Goal: Use online tool/utility: Utilize a website feature to perform a specific function

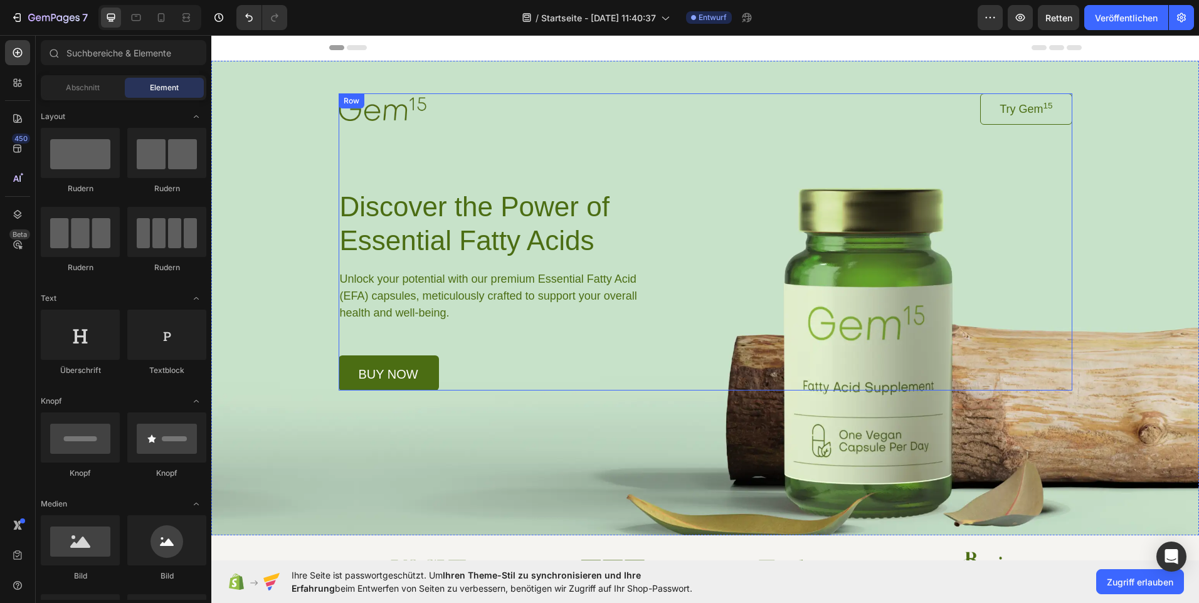
click at [874, 329] on div "Image Try Gem 15 Button Row Discover the Power of Essential Fatty Acids Heading…" at bounding box center [706, 241] width 734 height 297
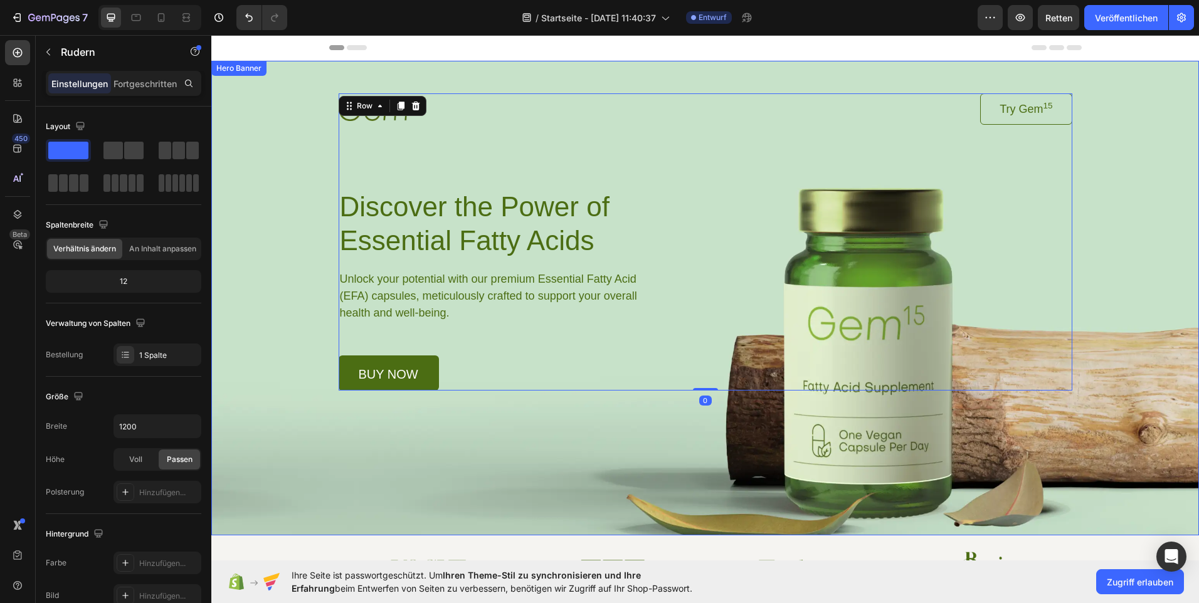
click at [606, 457] on div "Background Image" at bounding box center [705, 298] width 988 height 475
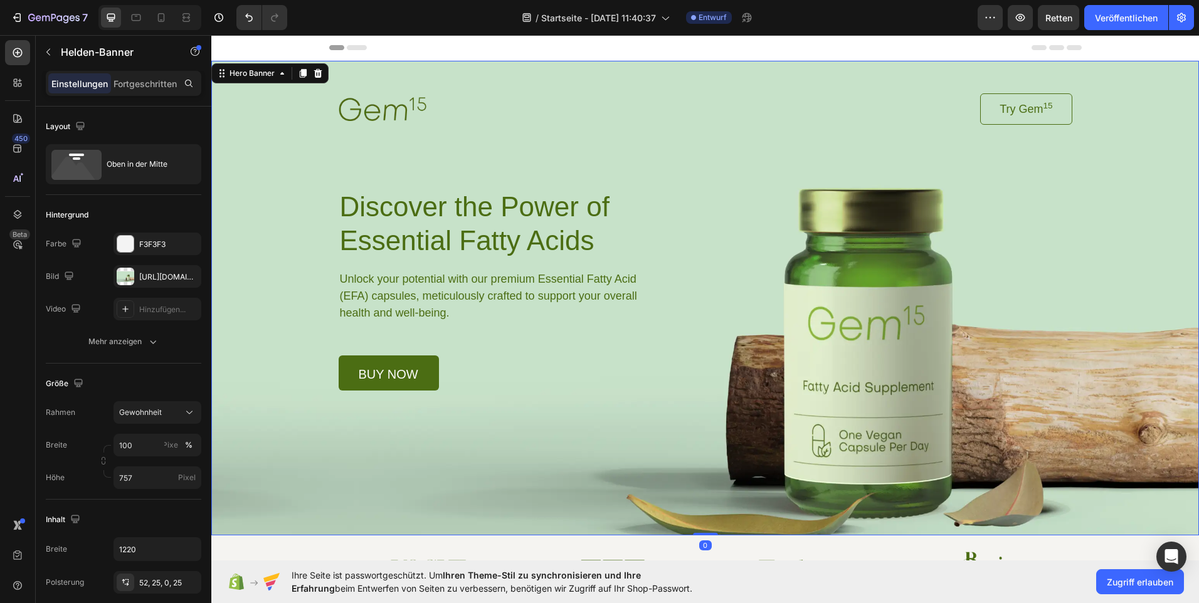
click at [606, 452] on div "Background Image" at bounding box center [705, 298] width 988 height 475
click at [125, 276] on div at bounding box center [126, 277] width 18 height 18
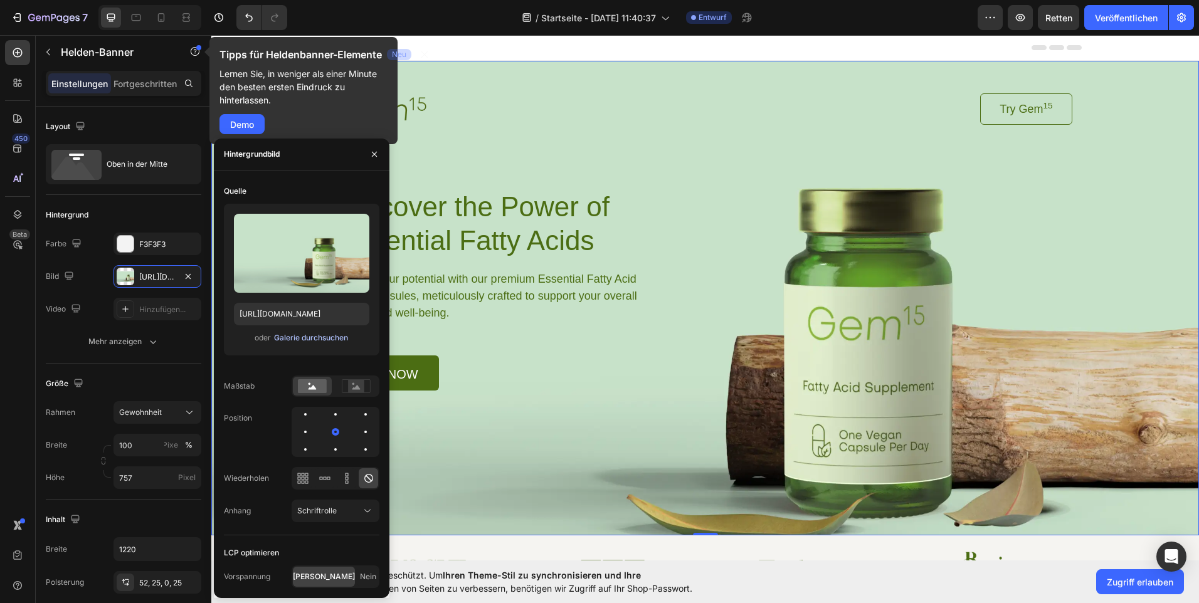
click at [297, 332] on font "Galerie durchsuchen" at bounding box center [311, 337] width 74 height 11
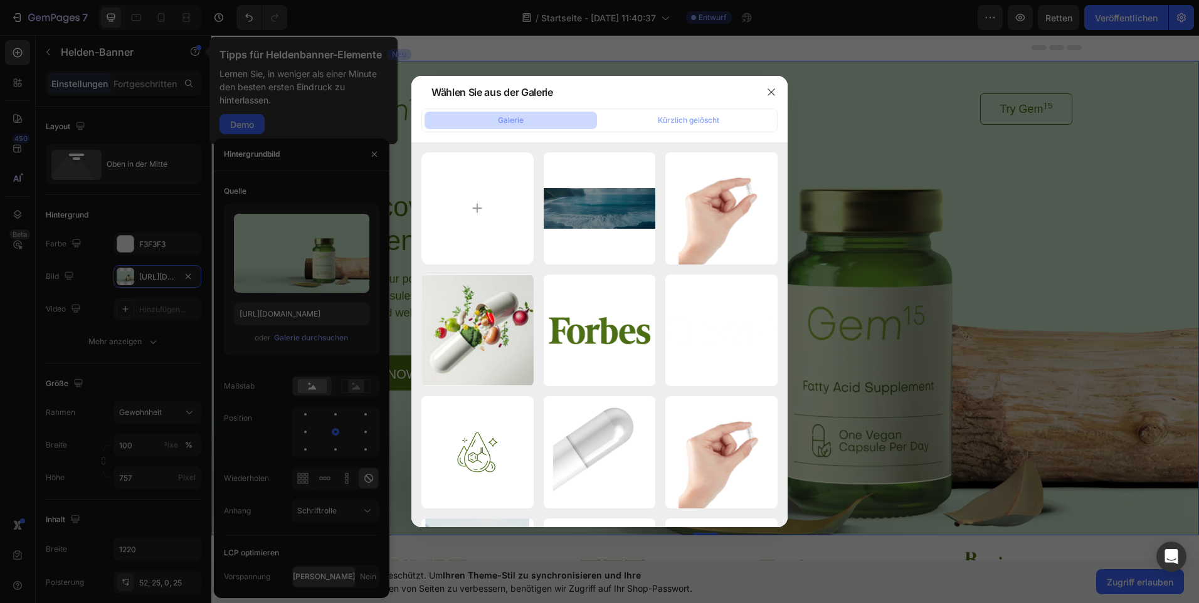
click at [324, 335] on div at bounding box center [599, 301] width 1199 height 603
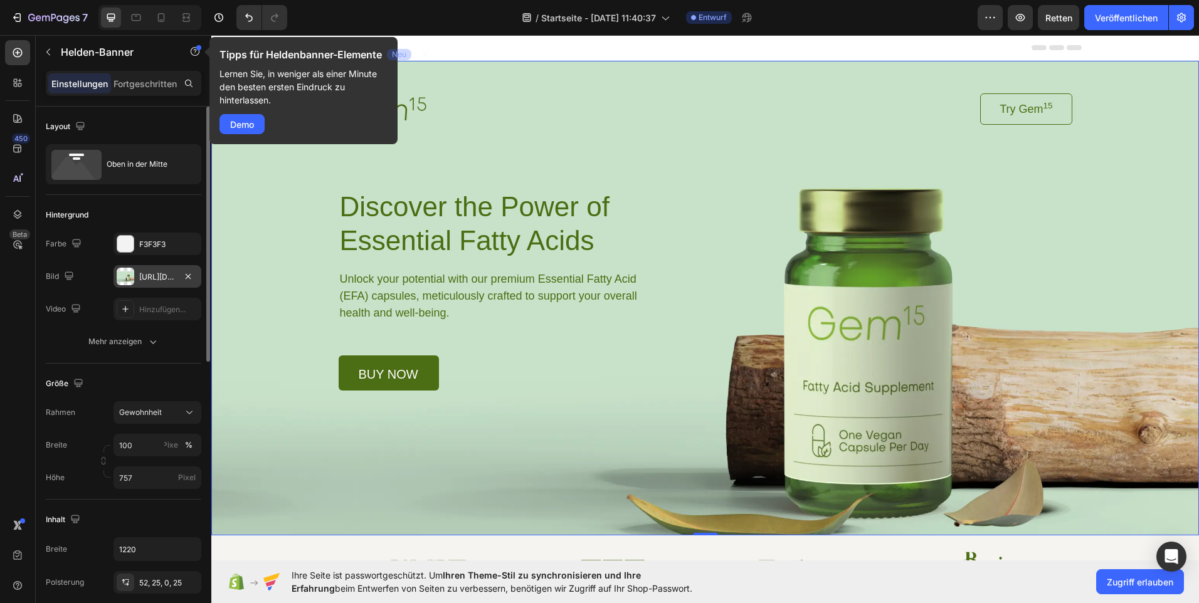
click at [141, 280] on div "[URL][DOMAIN_NAME]" at bounding box center [157, 277] width 36 height 11
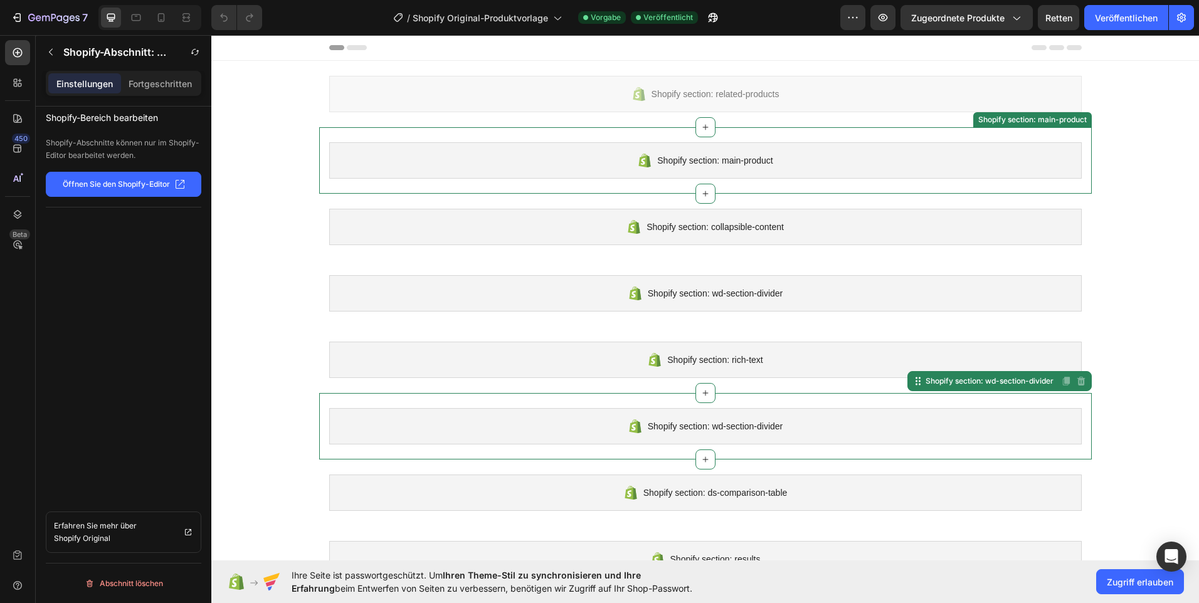
click at [688, 167] on span "Shopify section: main-product" at bounding box center [714, 160] width 115 height 15
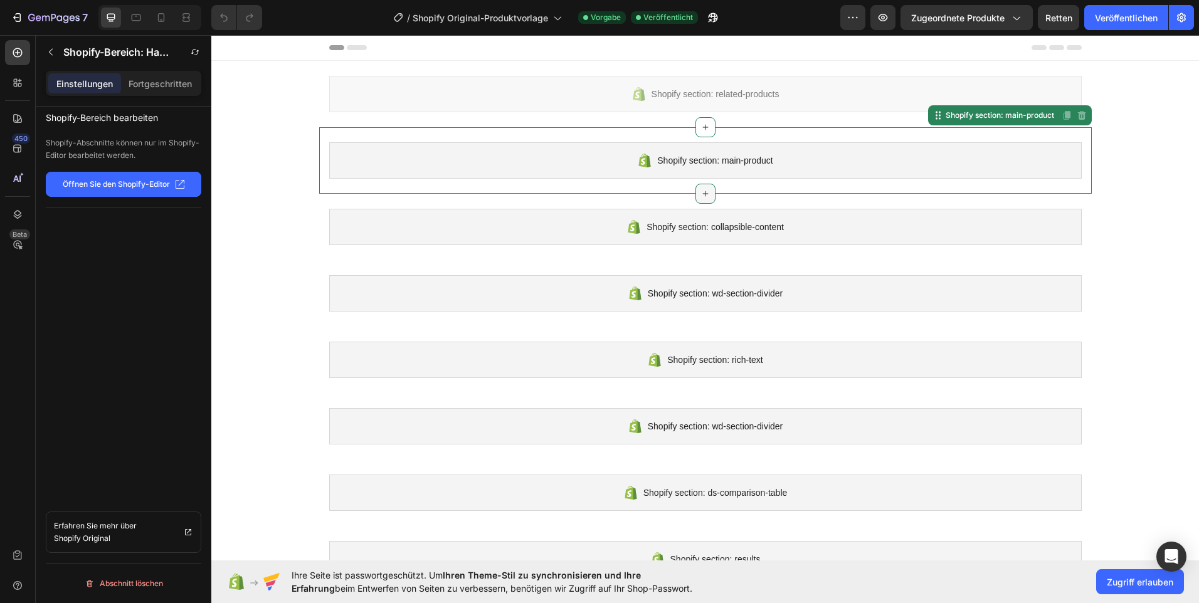
click at [701, 193] on icon at bounding box center [706, 194] width 10 height 10
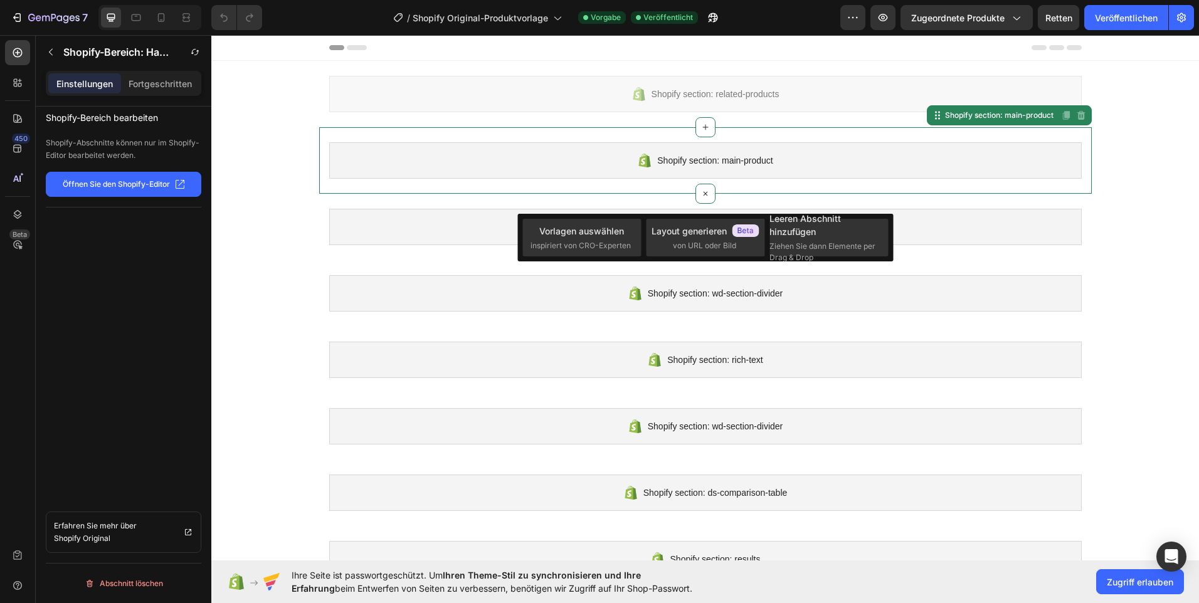
click at [281, 255] on div "Shopify section: related-products Shopify section: related-products Shopify sec…" at bounding box center [705, 360] width 988 height 598
